Goal: Consume media (video, audio): Consume media (video, audio)

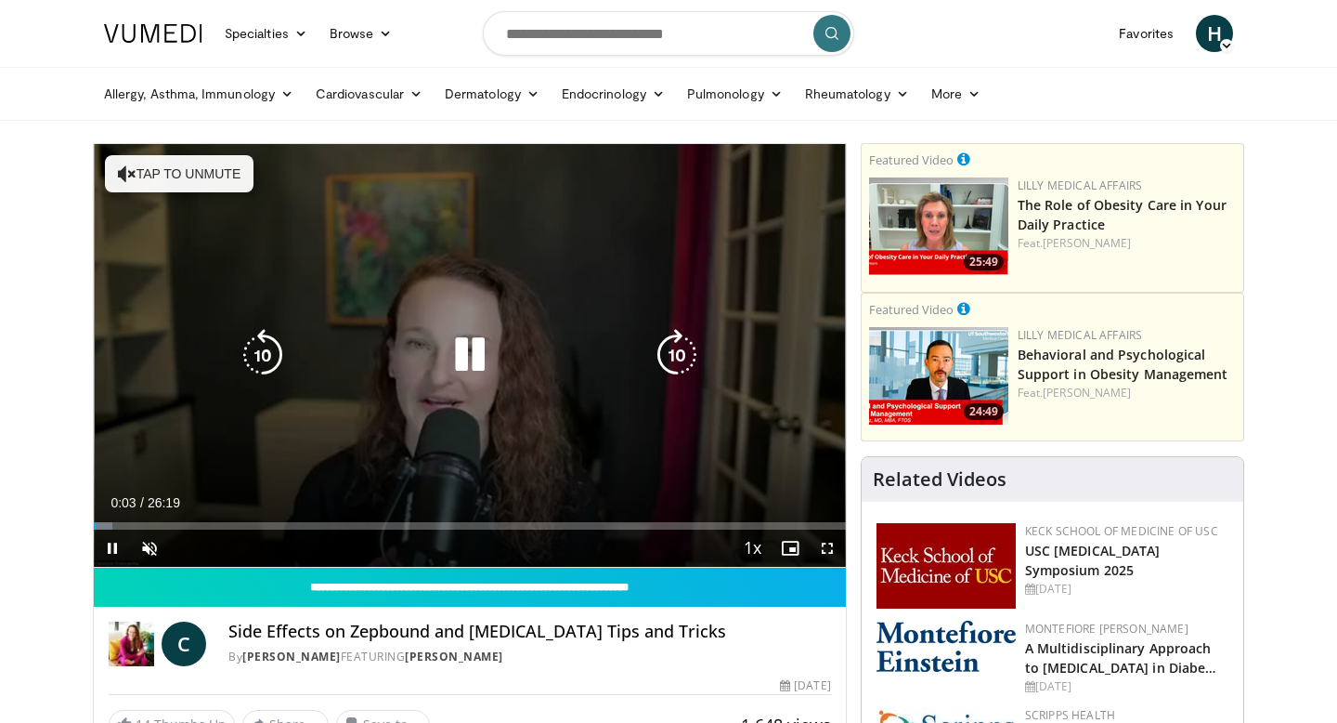
click at [237, 182] on button "Tap to unmute" at bounding box center [179, 173] width 149 height 37
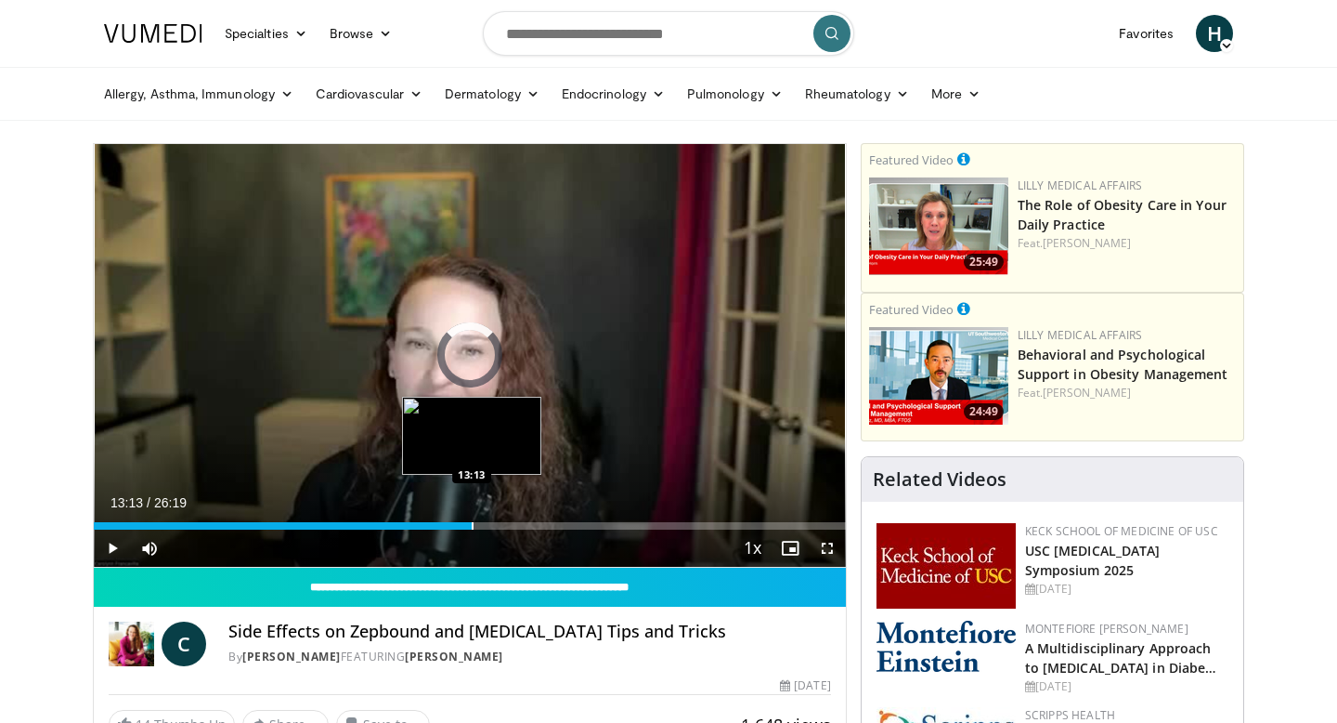
click at [472, 517] on div "Loaded : 8.85% 13:15 13:13" at bounding box center [470, 521] width 752 height 18
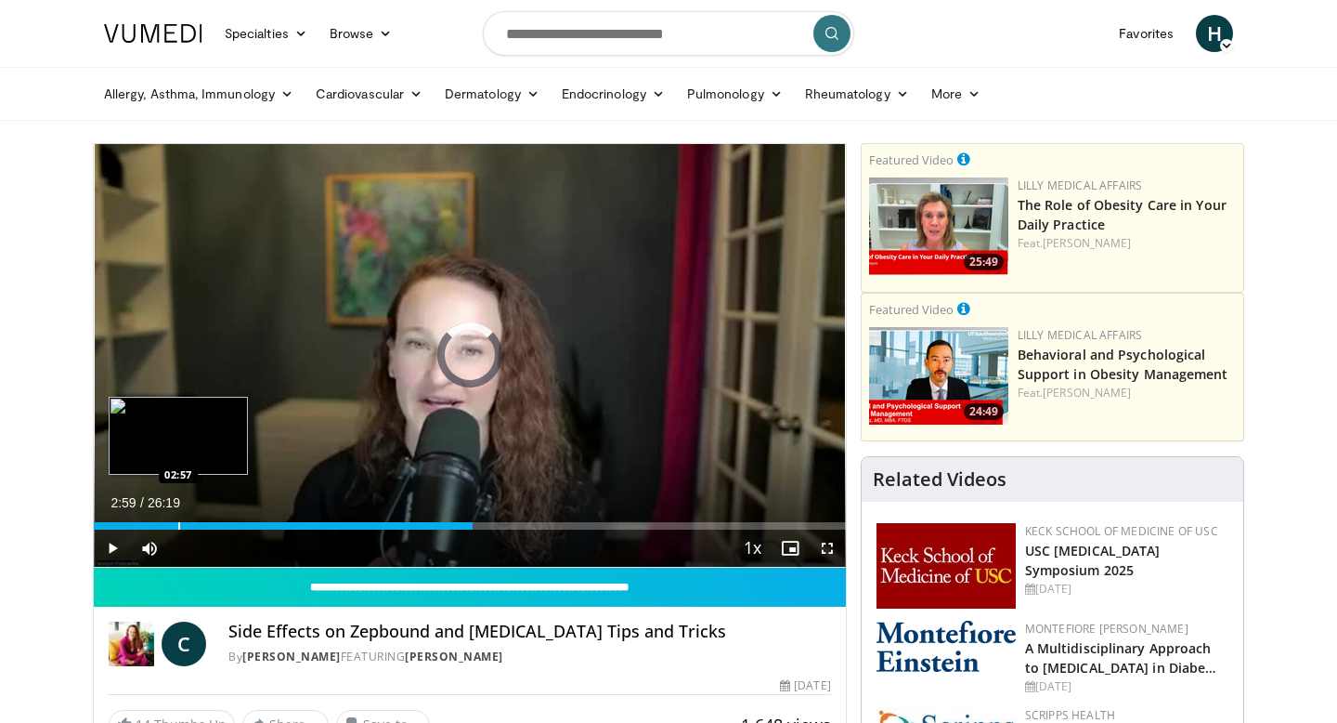
click at [178, 513] on div "Loaded : 0.00% 02:59 02:57" at bounding box center [470, 521] width 752 height 18
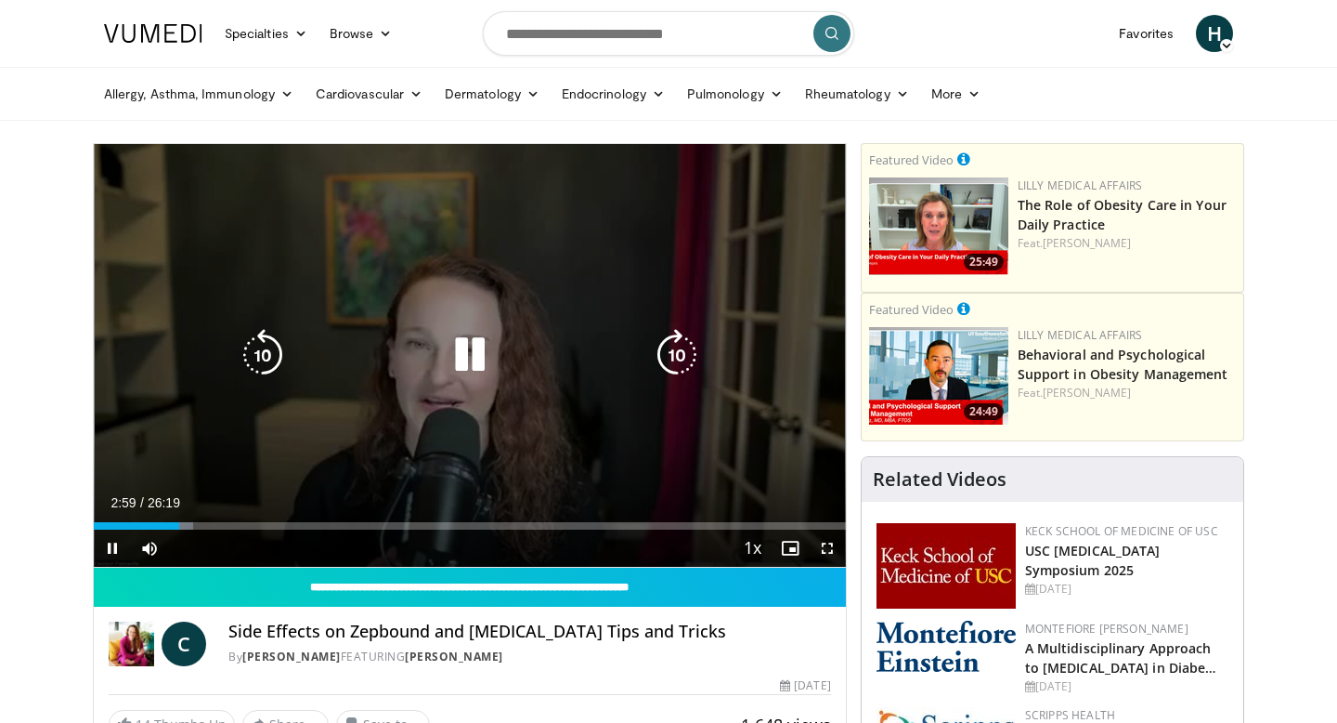
click at [453, 267] on div "10 seconds Tap to unmute" at bounding box center [470, 355] width 752 height 423
